Goal: Information Seeking & Learning: Find specific fact

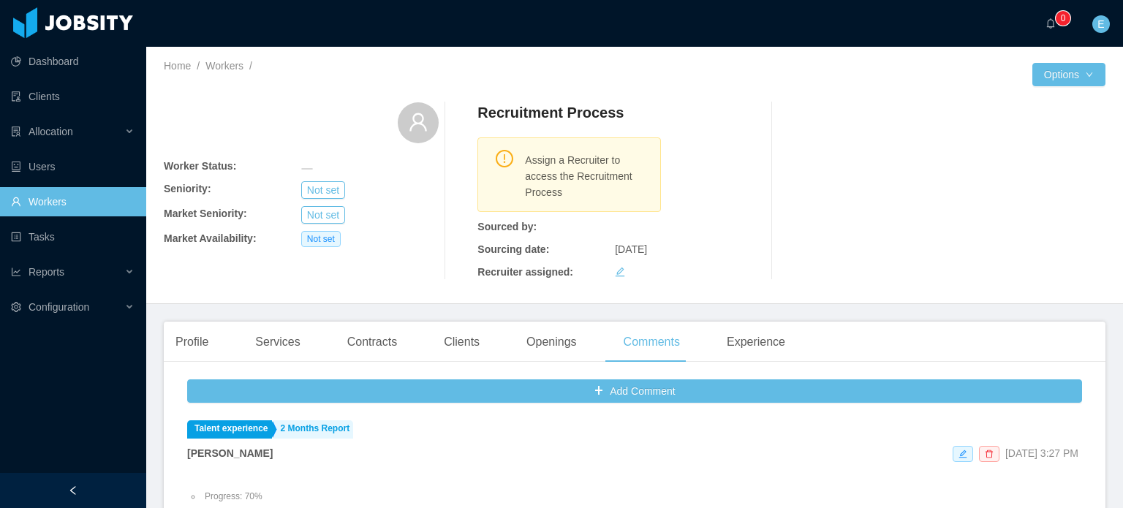
click at [44, 201] on link "Workers" at bounding box center [73, 201] width 124 height 29
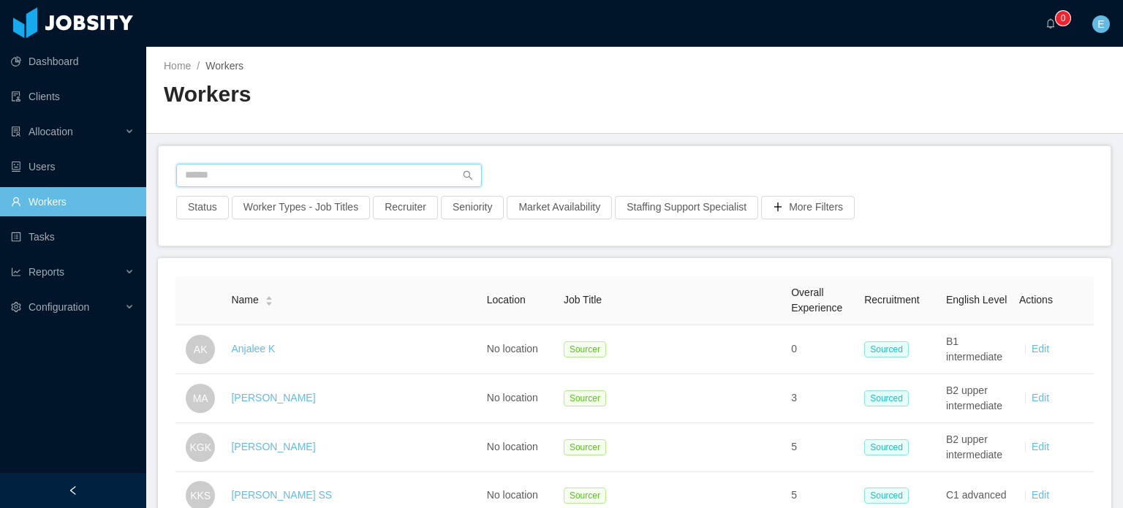
click at [231, 172] on input "text" at bounding box center [329, 175] width 306 height 23
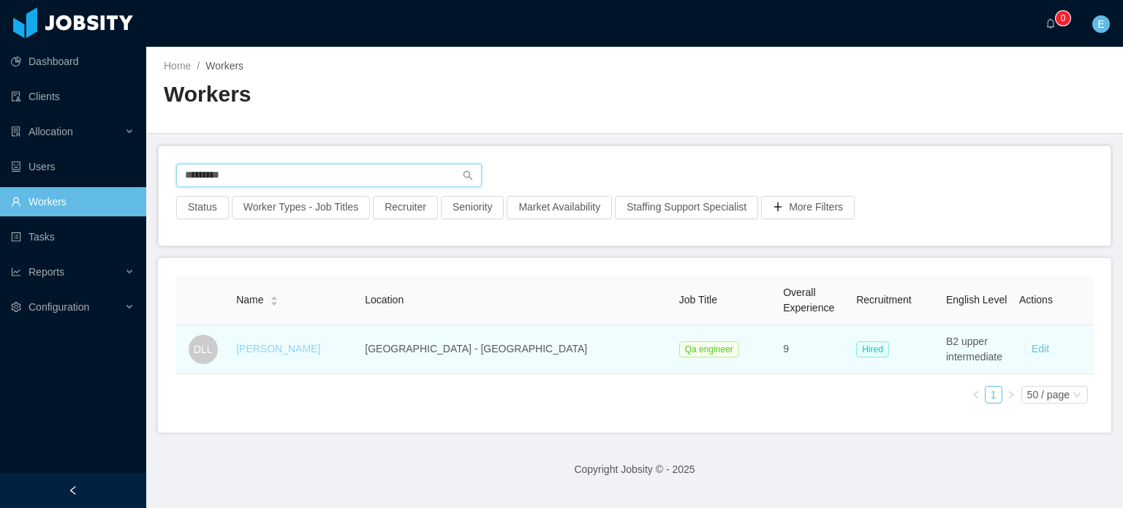
type input "*********"
click at [288, 350] on link "[PERSON_NAME]" at bounding box center [278, 349] width 84 height 12
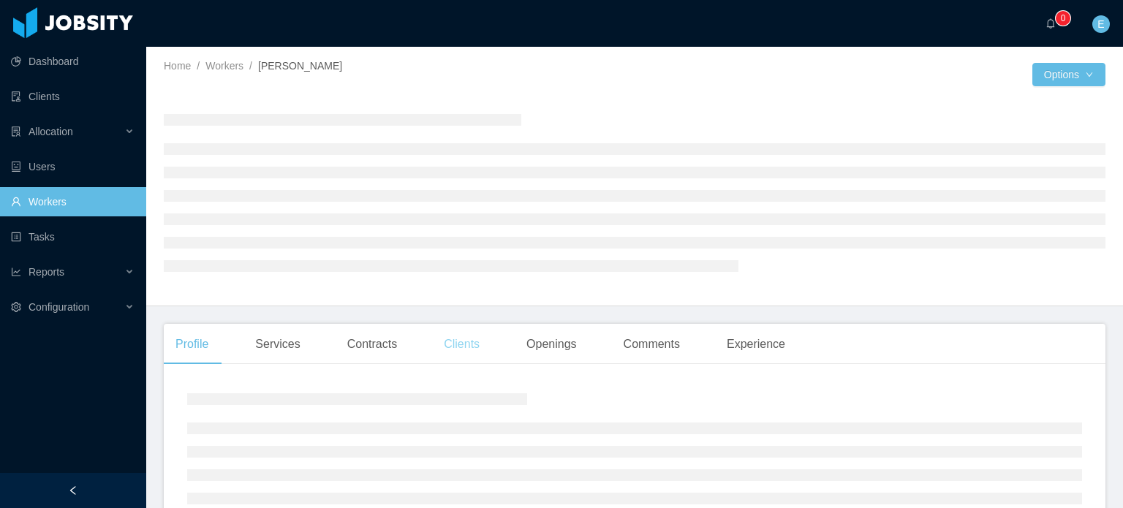
click at [448, 345] on div "Clients" at bounding box center [461, 344] width 59 height 41
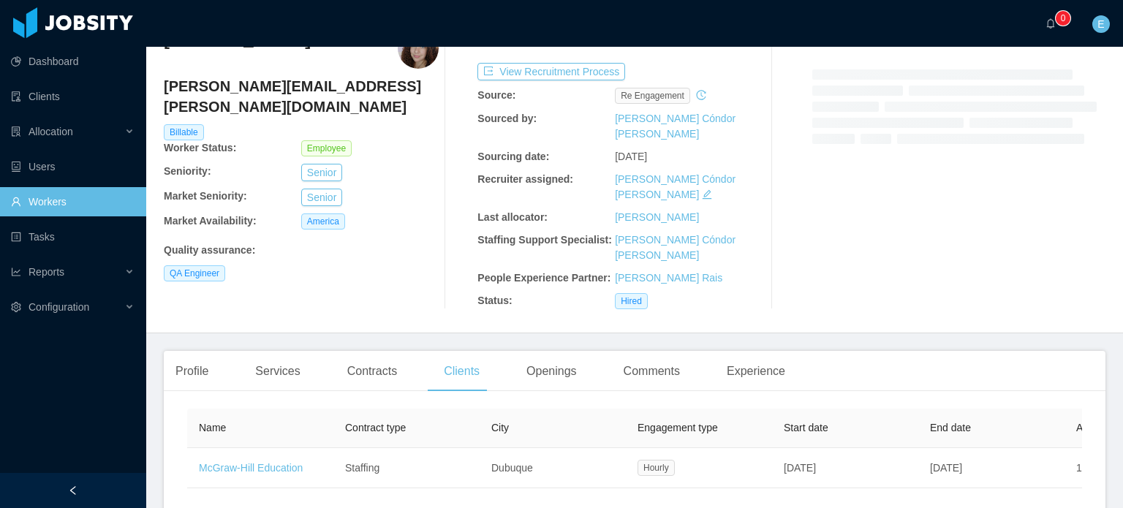
scroll to position [71, 0]
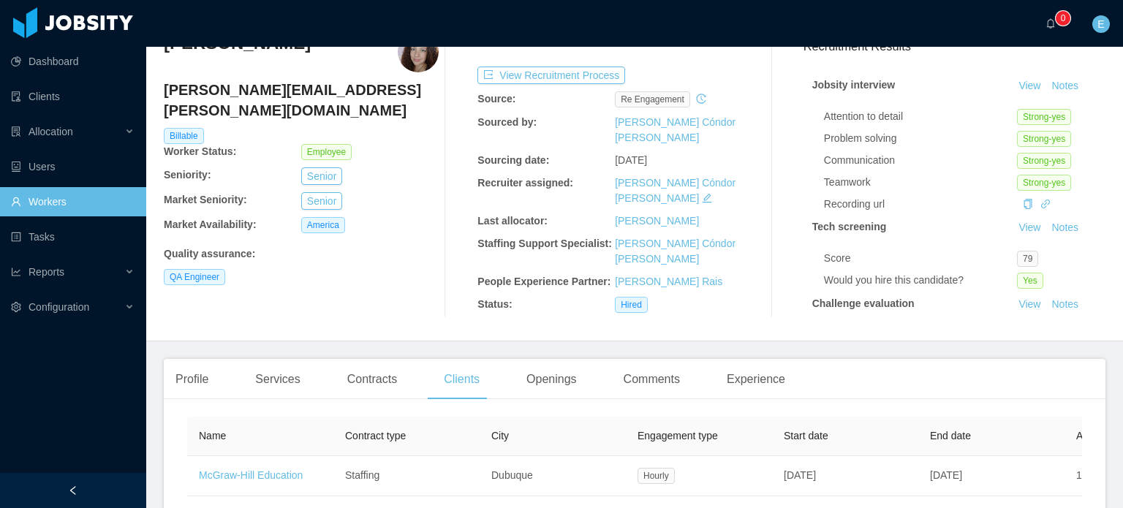
click at [163, 320] on div "Home / Workers / [PERSON_NAME] / Options [PERSON_NAME] Llanos [EMAIL_ADDRESS][P…" at bounding box center [634, 159] width 977 height 366
click at [186, 368] on div "Profile" at bounding box center [192, 379] width 56 height 41
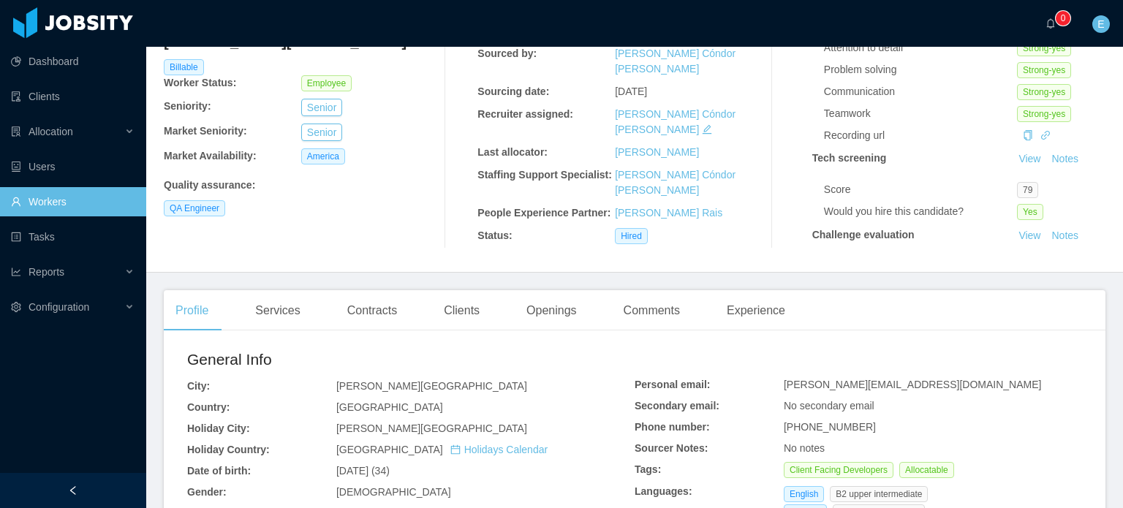
scroll to position [146, 0]
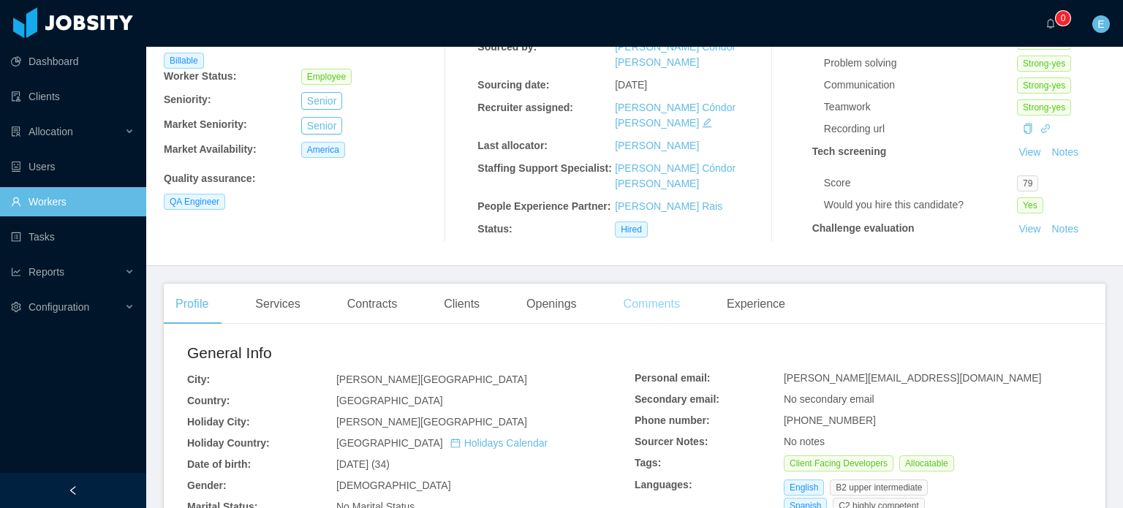
click at [651, 315] on div "Comments" at bounding box center [652, 304] width 80 height 41
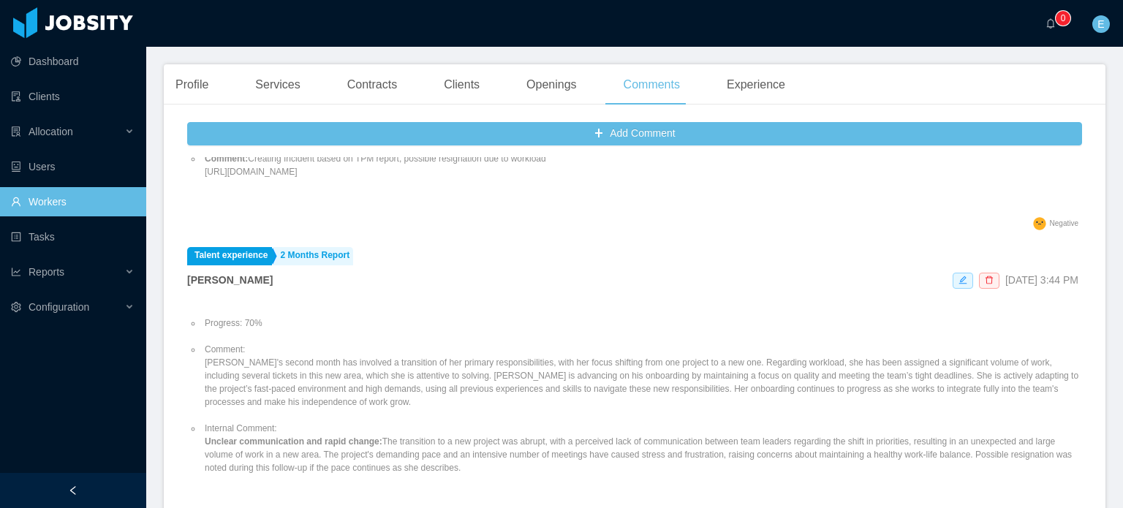
scroll to position [2924, 0]
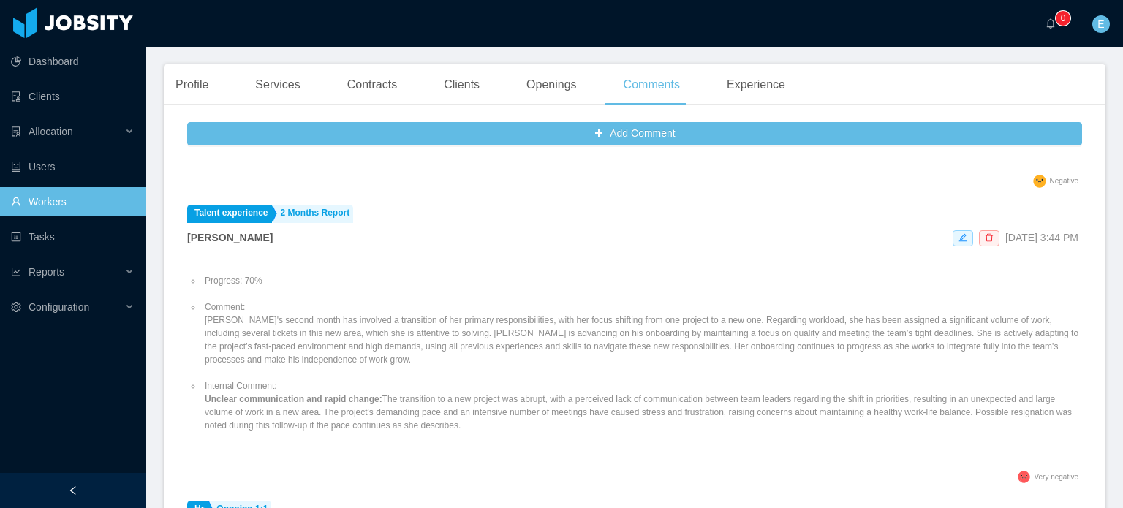
click at [423, 326] on li "Comment: [PERSON_NAME]'s second month has involved a transition of her primary …" at bounding box center [642, 333] width 880 height 66
copy li "Comment:"
click at [363, 402] on li "Internal Comment: Unclear communication and rapid change: The transition to a n…" at bounding box center [642, 405] width 880 height 53
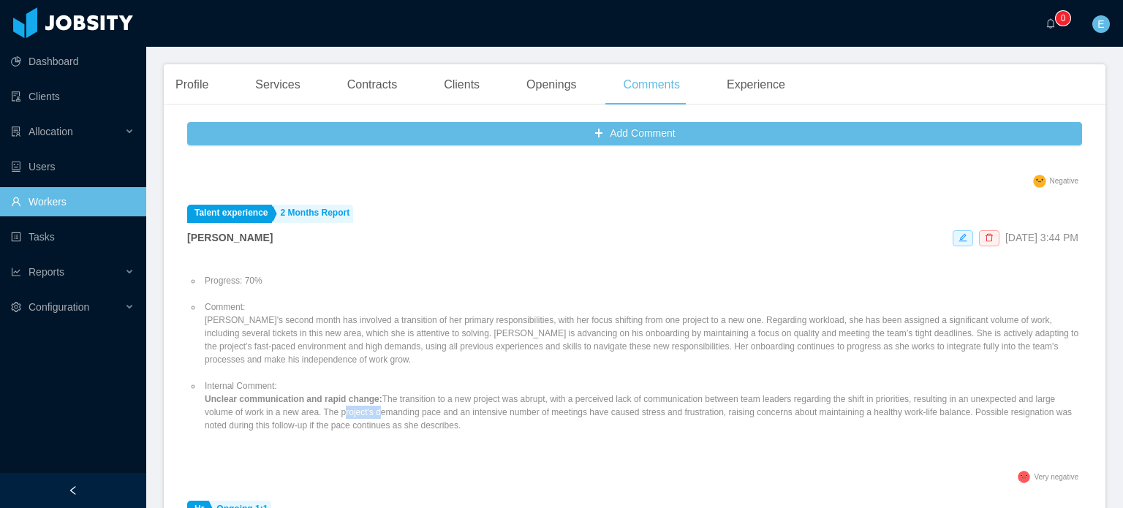
click at [363, 402] on li "Internal Comment: Unclear communication and rapid change: The transition to a n…" at bounding box center [642, 405] width 880 height 53
copy li "Internal Comment:"
